Goal: Check status: Check status

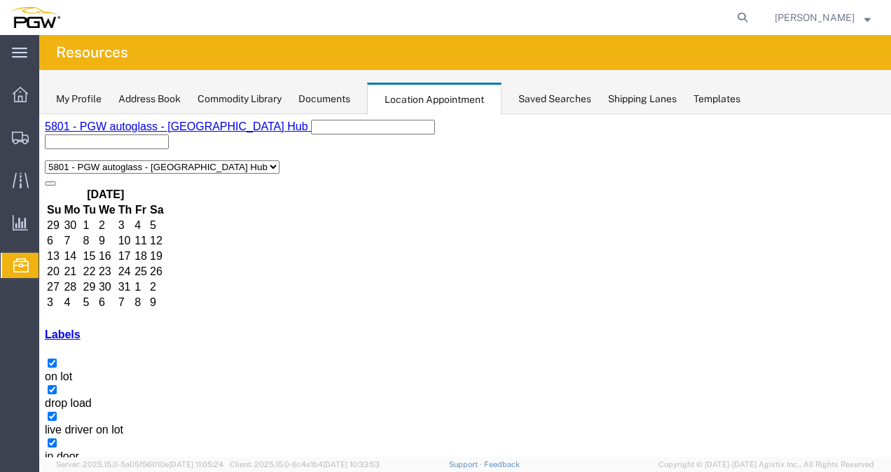
scroll to position [74, 0]
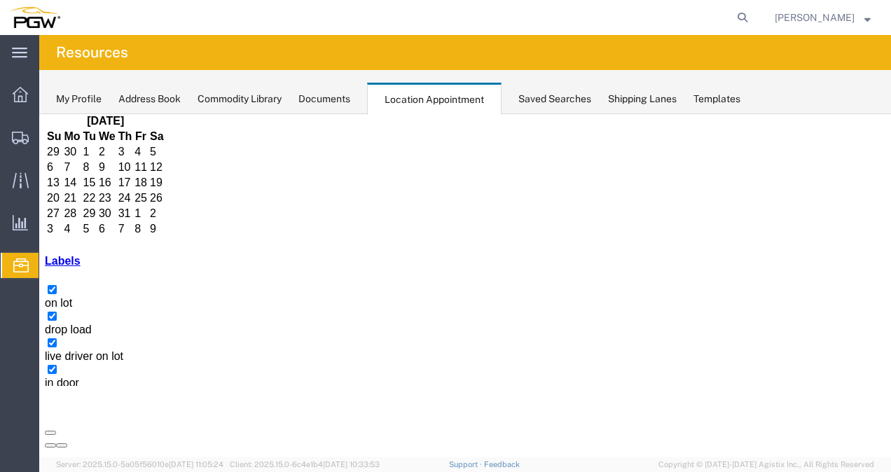
copy h3 "56445245"
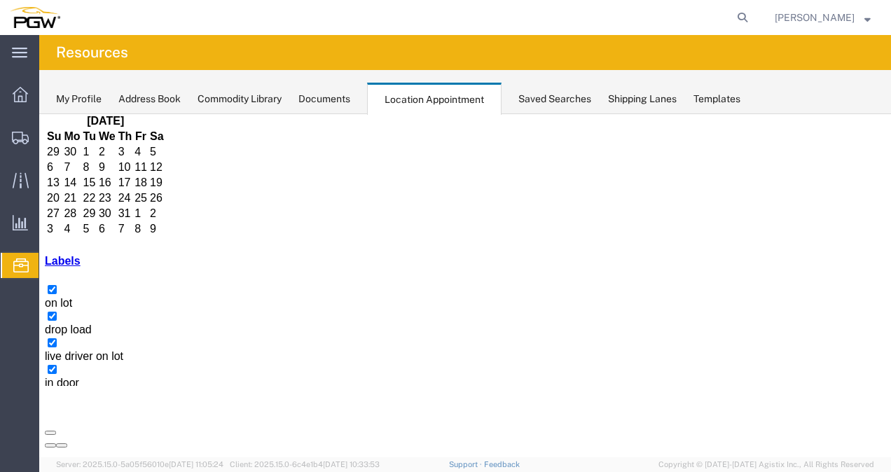
copy h3 "UETU5222168"
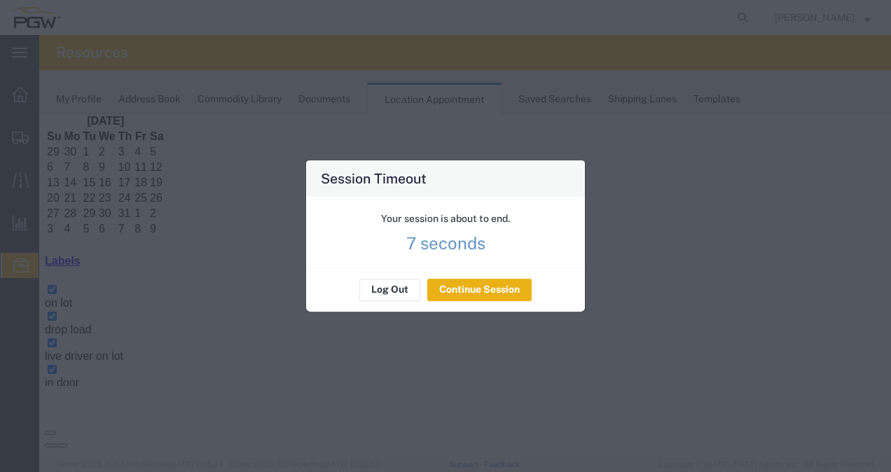
click at [516, 298] on button "Continue Session" at bounding box center [479, 290] width 104 height 22
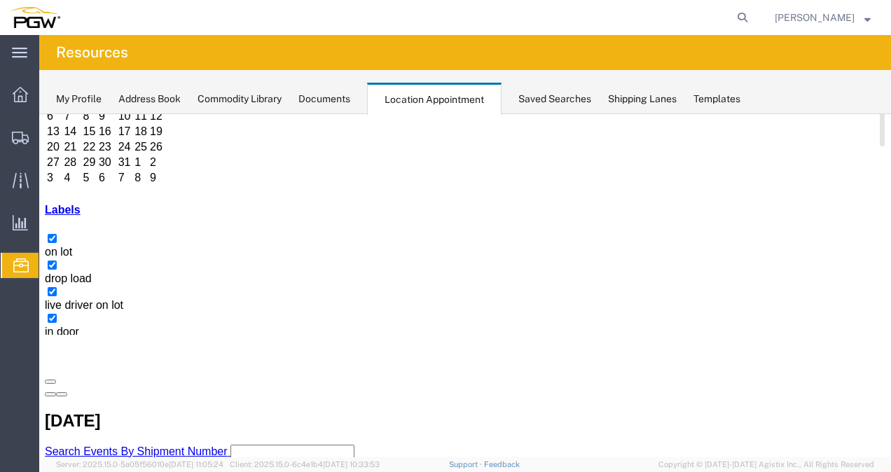
scroll to position [0, 0]
